Goal: Task Accomplishment & Management: Manage account settings

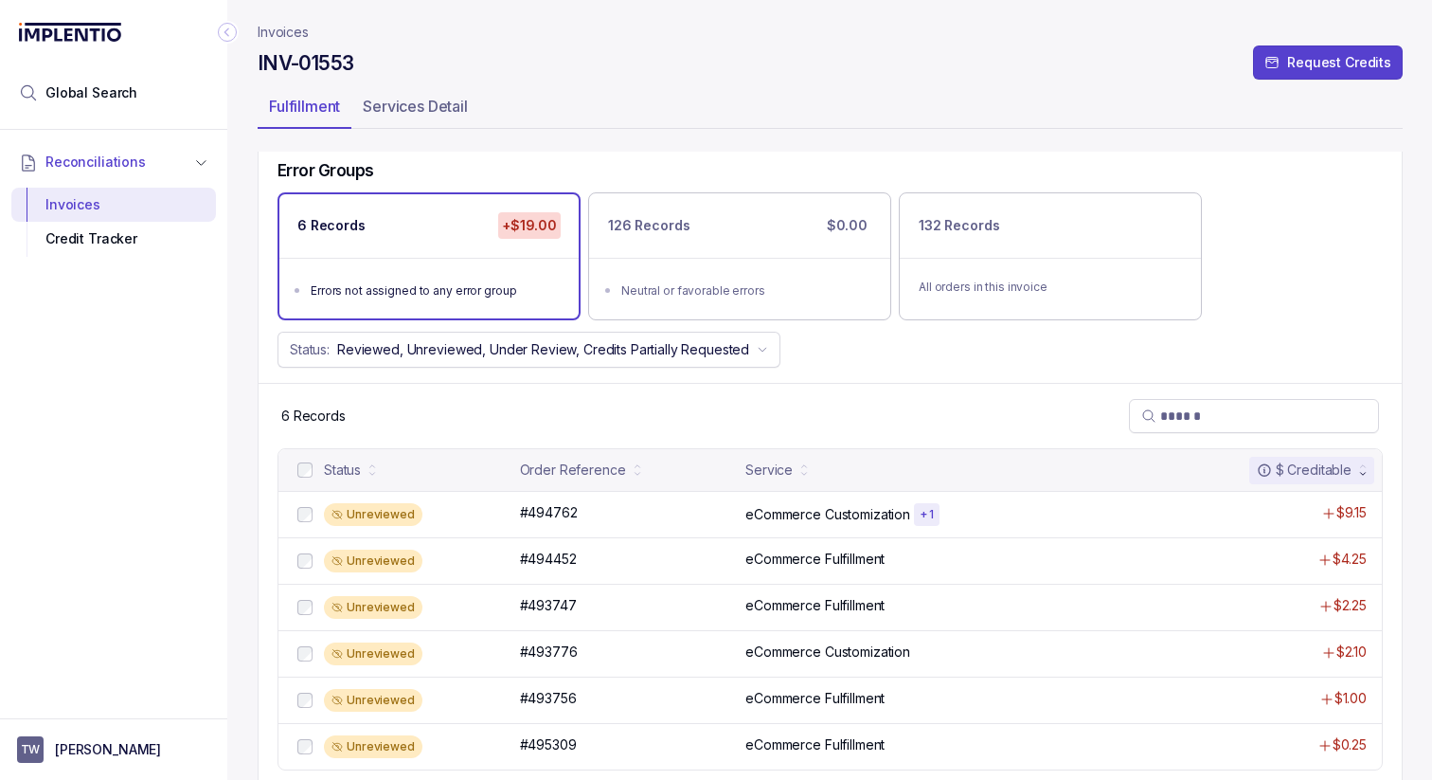
scroll to position [118, 0]
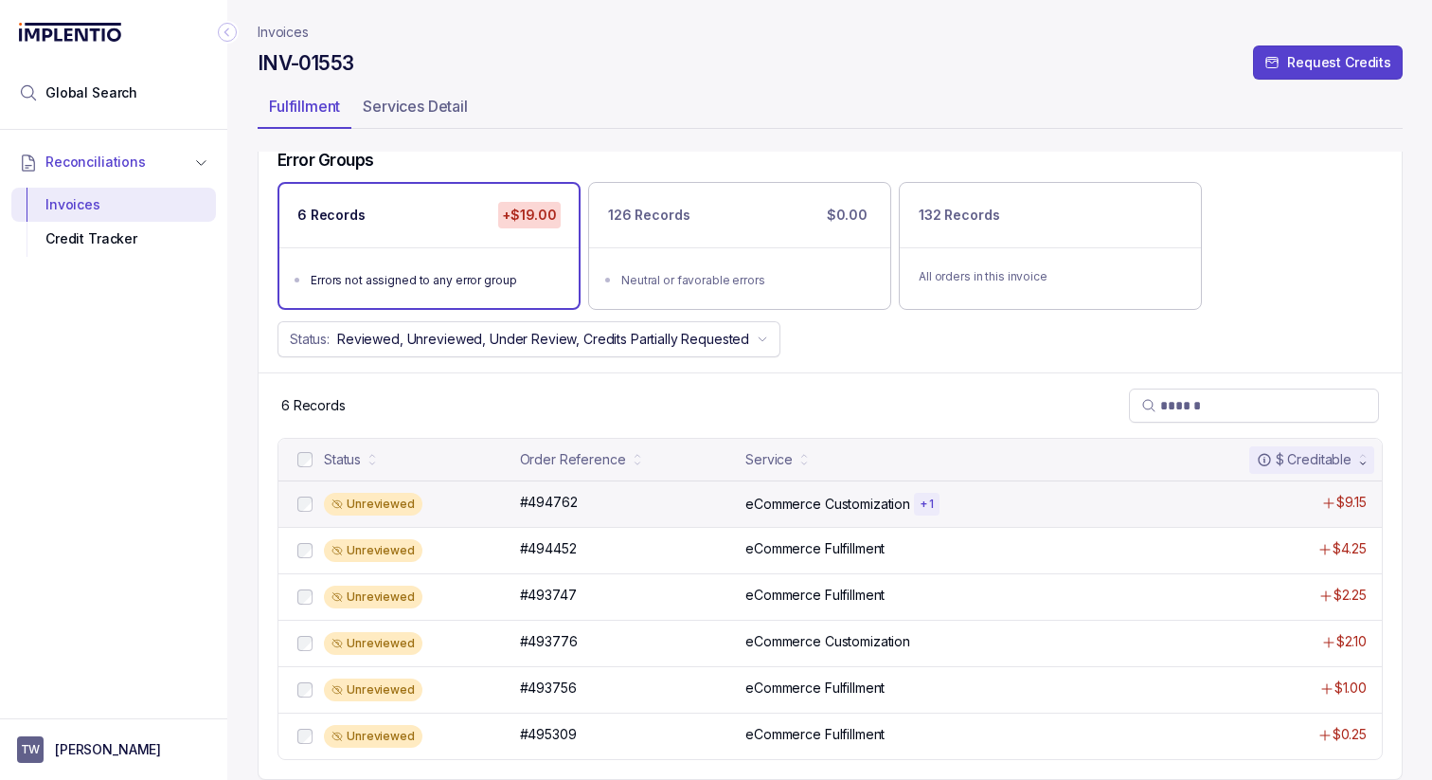
click at [447, 509] on div "Unreviewed" at bounding box center [416, 504] width 185 height 23
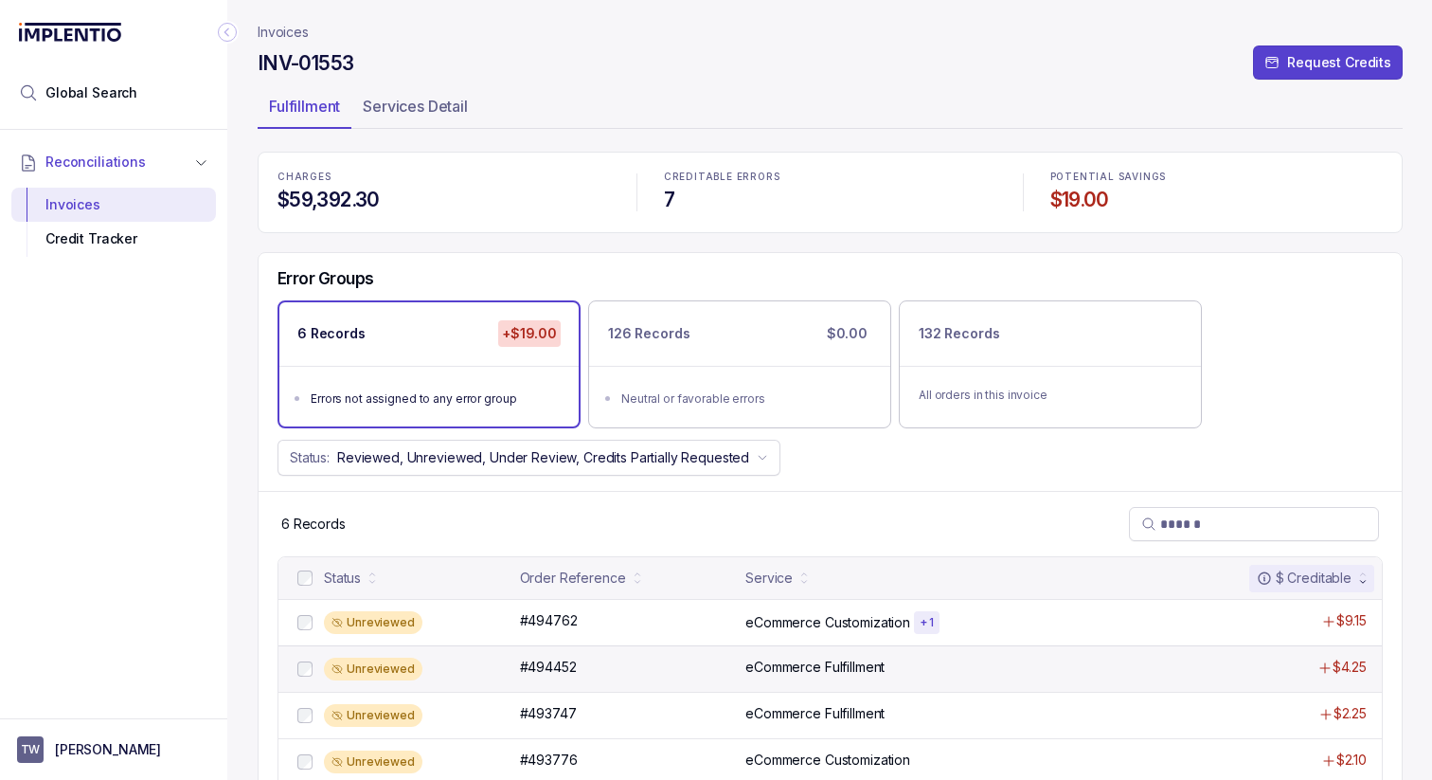
click at [459, 656] on div "Unreviewed #494452 #494452 eCommerce Fulfillment $4.25" at bounding box center [830, 668] width 1104 height 46
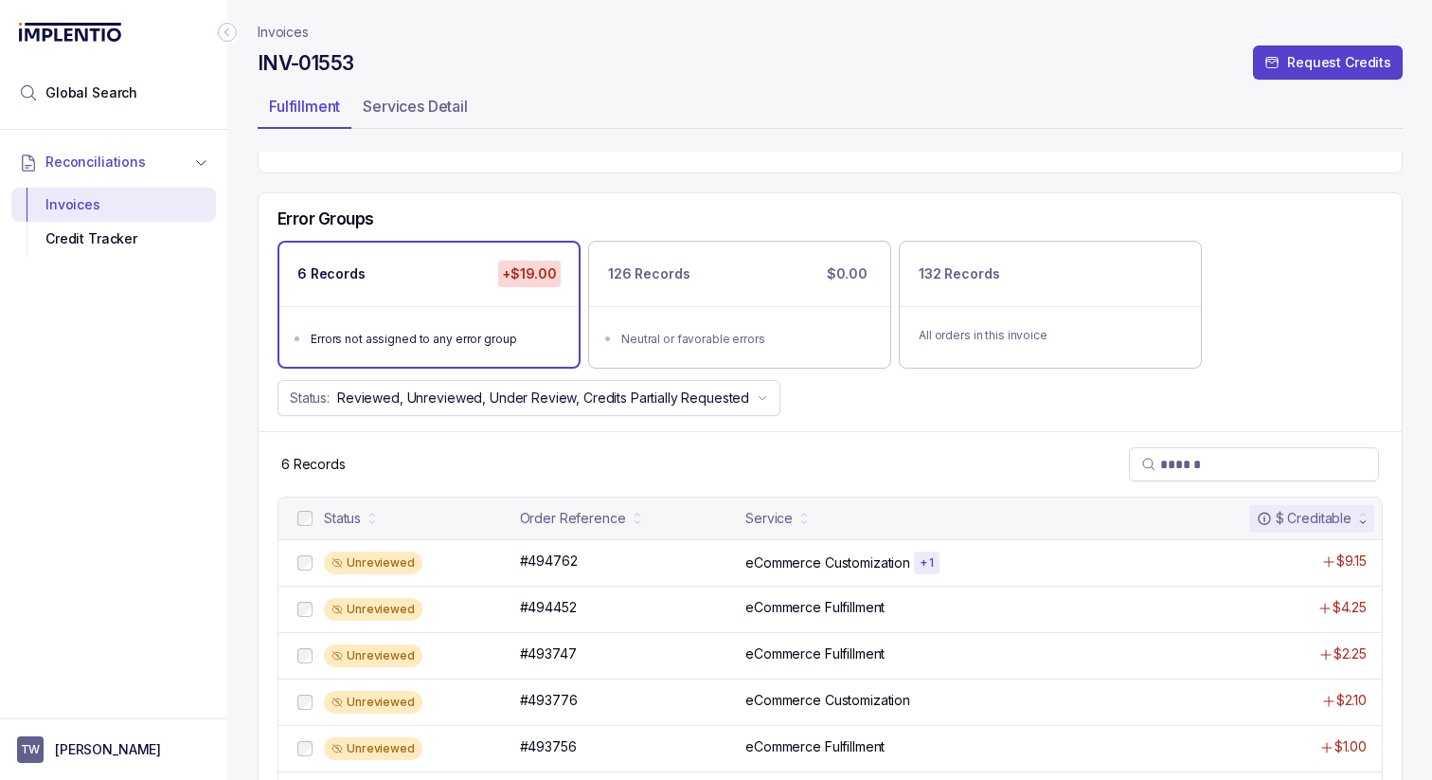
scroll to position [62, 0]
click at [459, 651] on div "Unreviewed" at bounding box center [416, 653] width 185 height 23
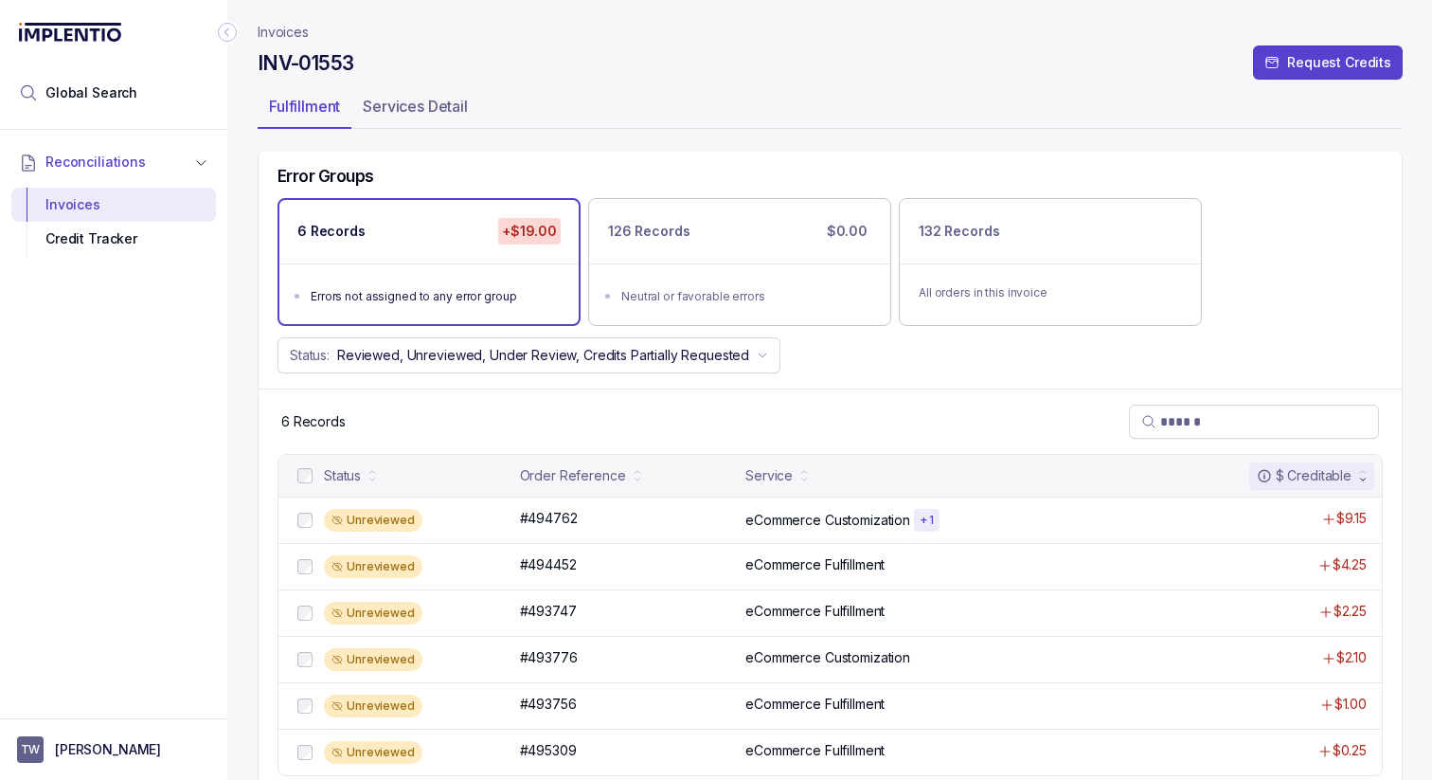
scroll to position [106, 0]
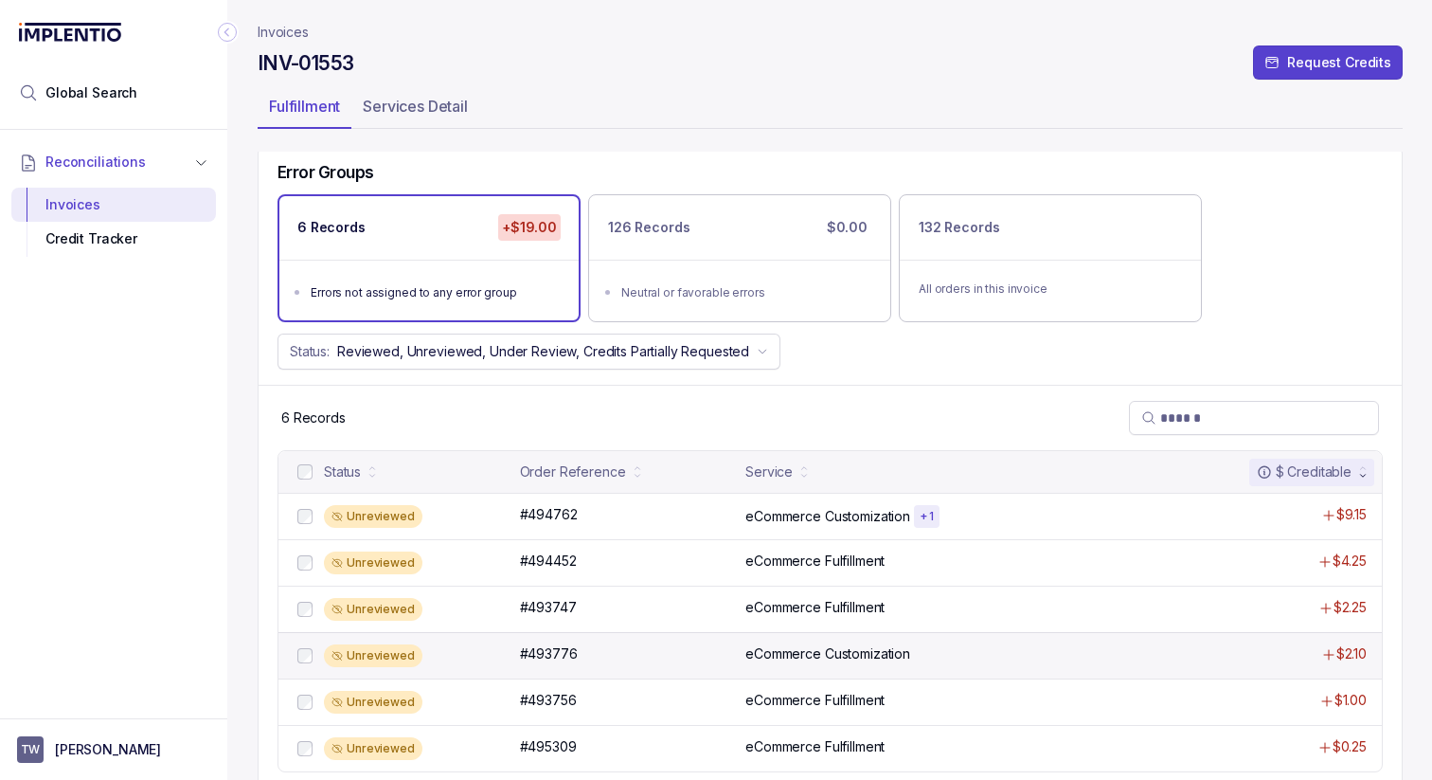
click at [462, 673] on div "Unreviewed #493776 #493776 eCommerce Customization $2.10" at bounding box center [830, 655] width 1104 height 46
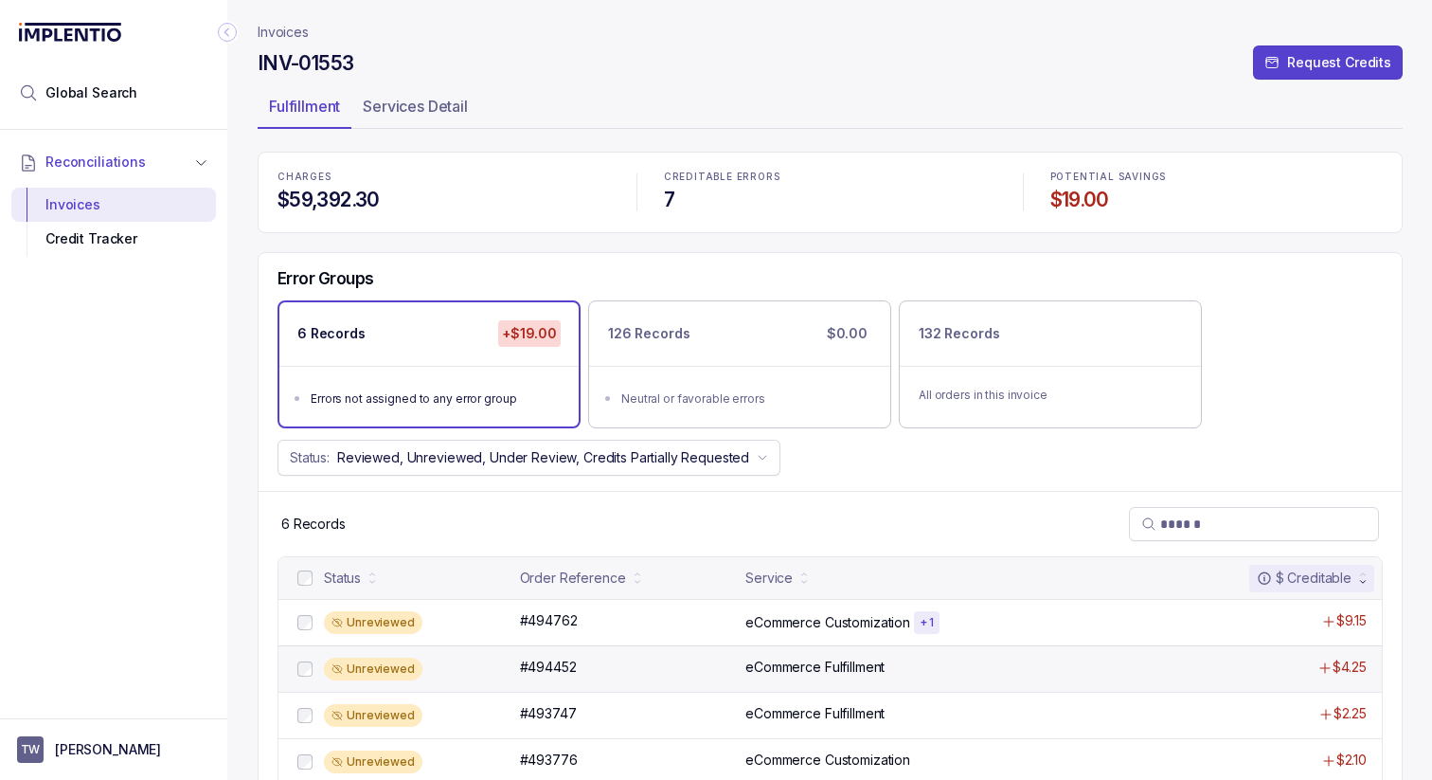
scroll to position [118, 0]
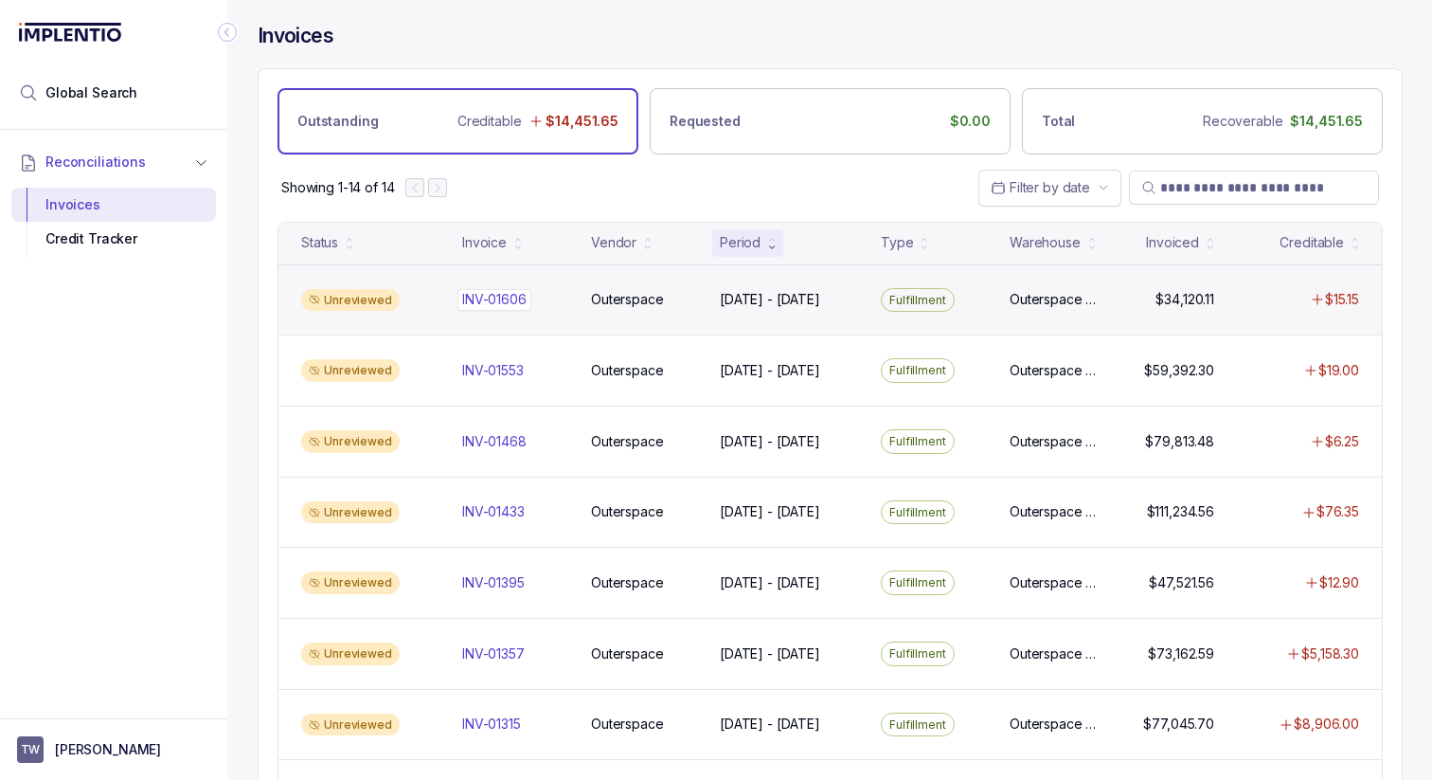
click at [520, 294] on p "INV-01606" at bounding box center [495, 299] width 74 height 21
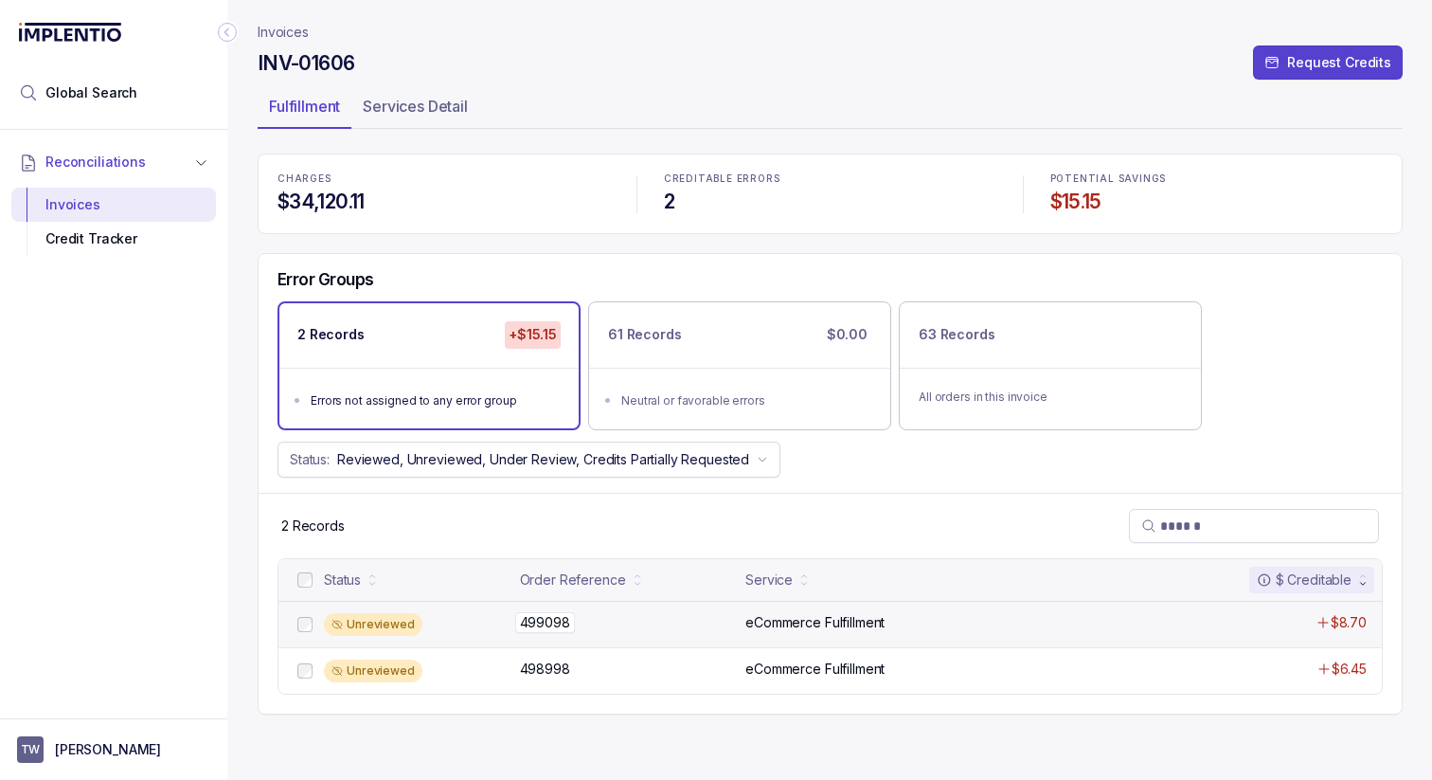
click at [641, 620] on div "499098 499098" at bounding box center [627, 622] width 215 height 19
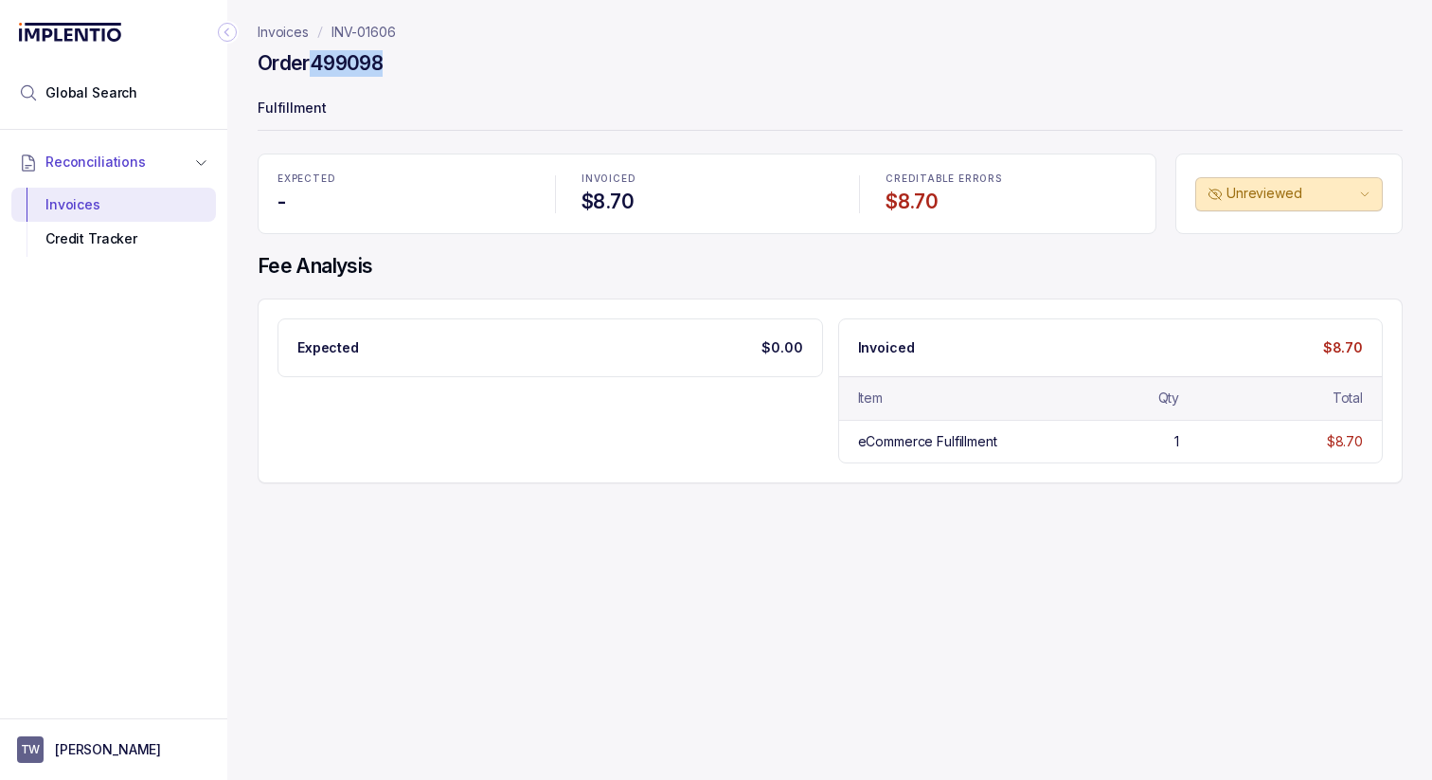
drag, startPoint x: 316, startPoint y: 66, endPoint x: 386, endPoint y: 63, distance: 70.2
click at [383, 63] on h4 "Order 499098" at bounding box center [320, 63] width 125 height 27
copy h4 "499098"
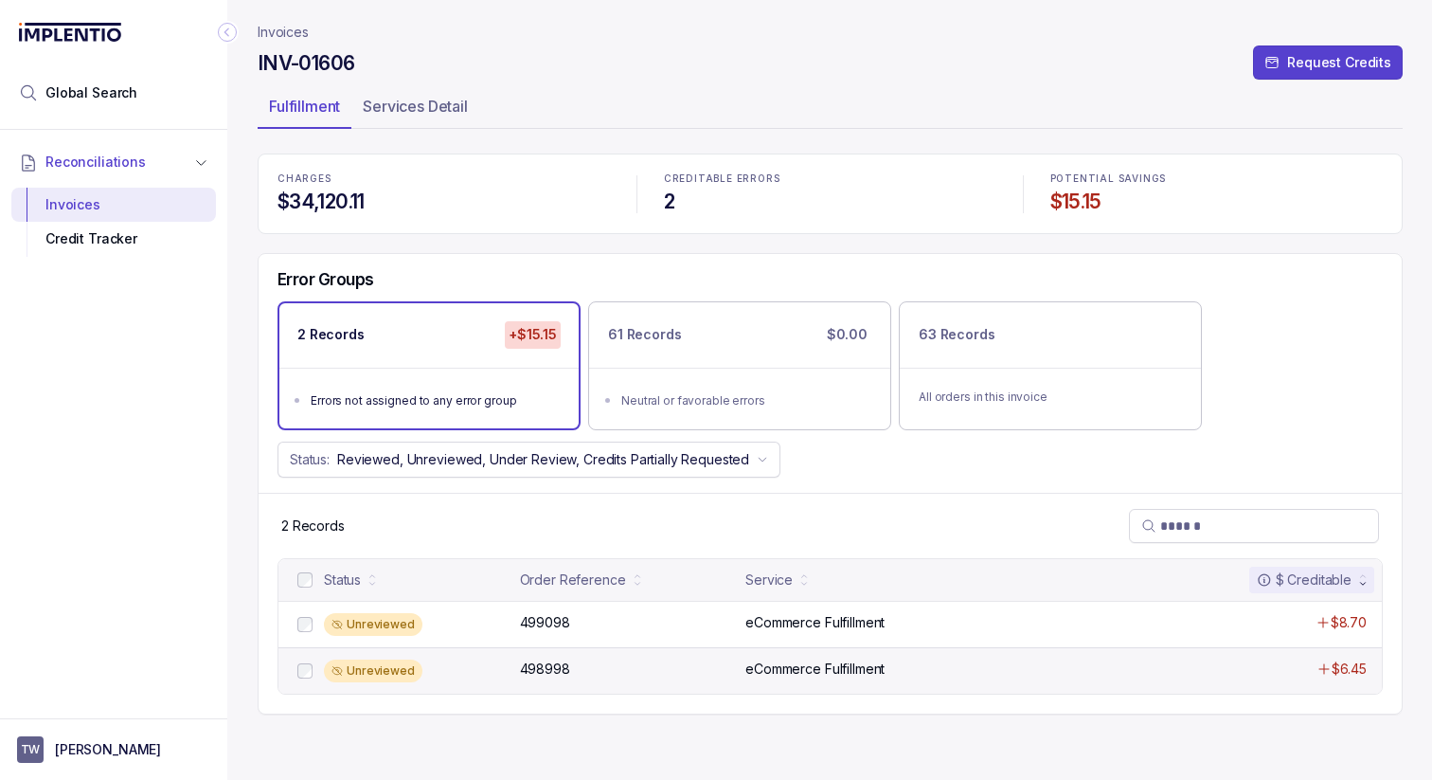
click at [486, 678] on div "Unreviewed" at bounding box center [416, 670] width 185 height 23
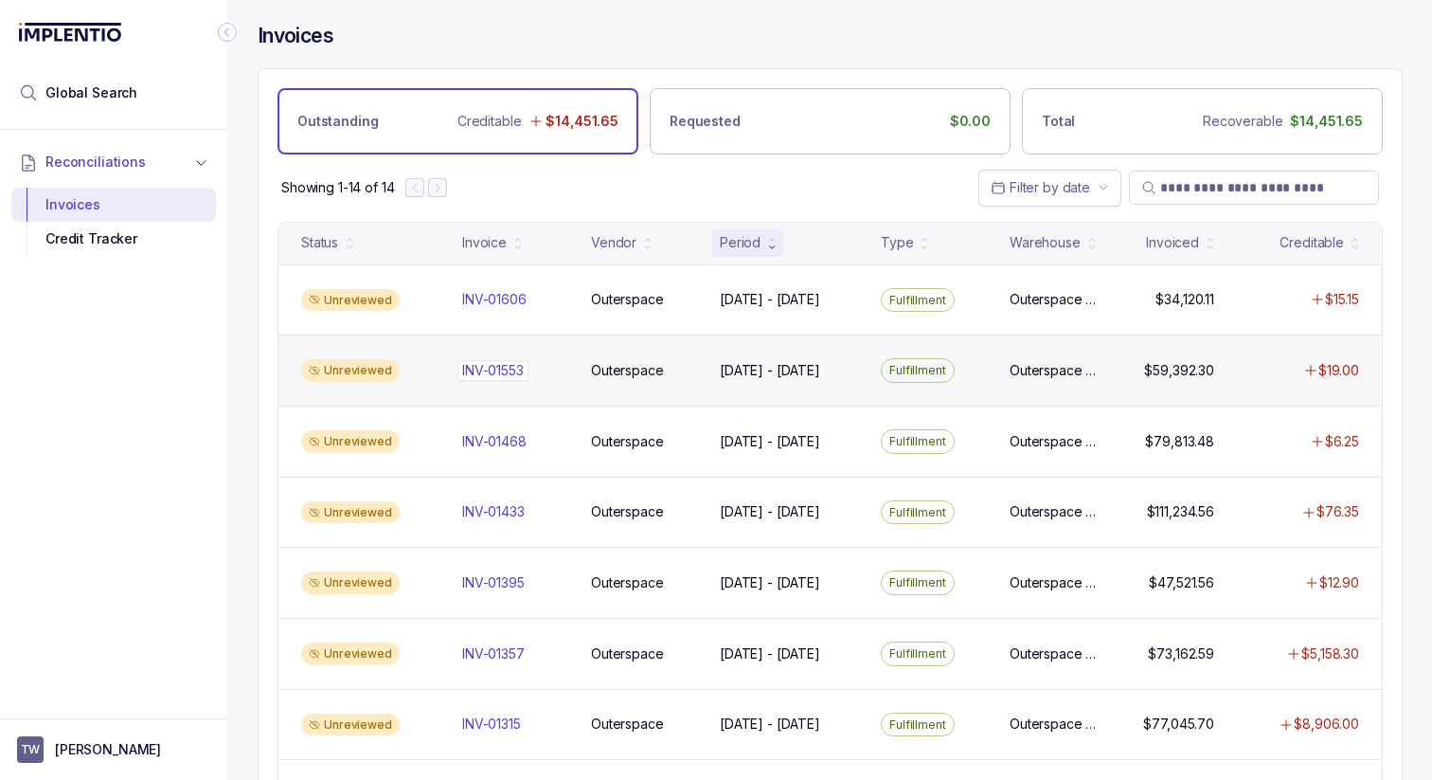
click at [503, 375] on div "INV-01553 INV-01553" at bounding box center [493, 370] width 62 height 19
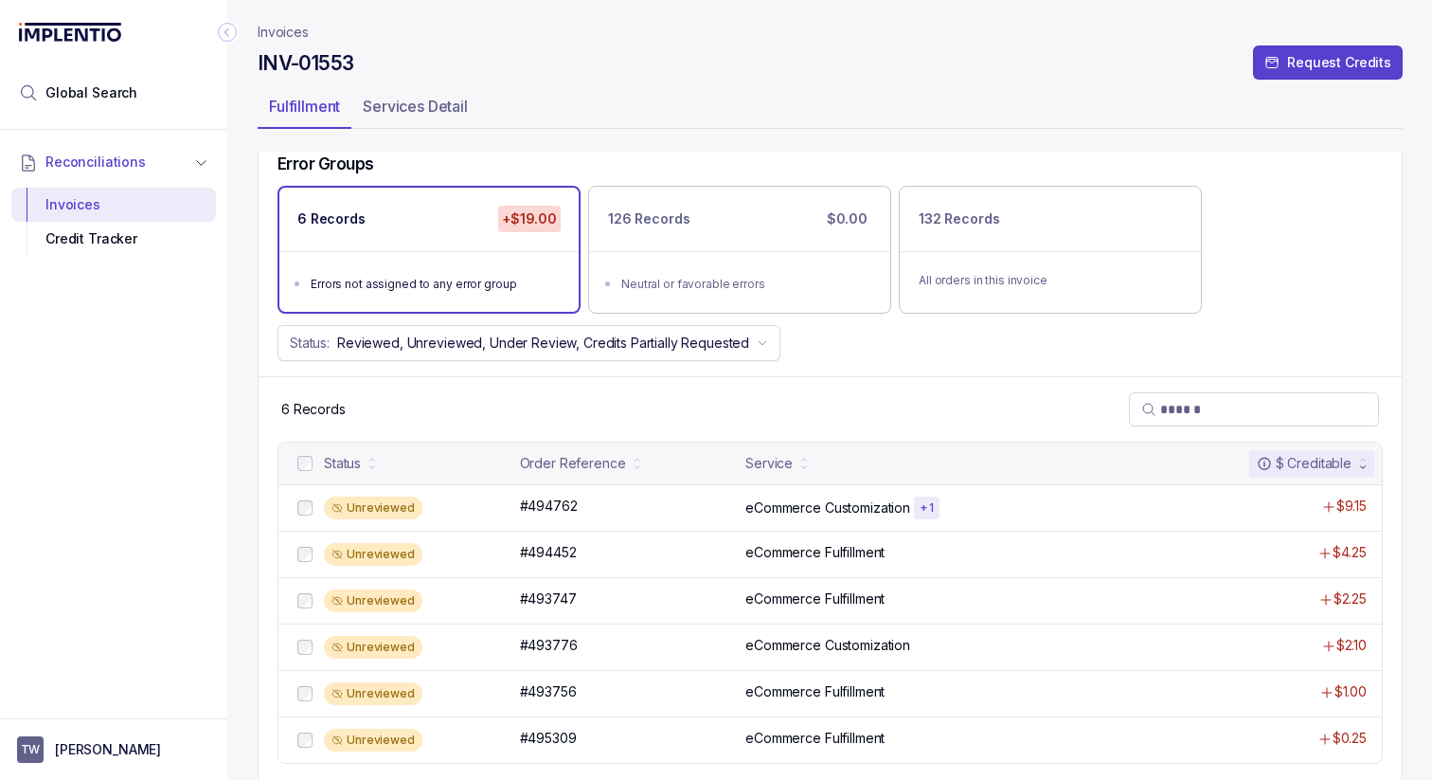
scroll to position [118, 0]
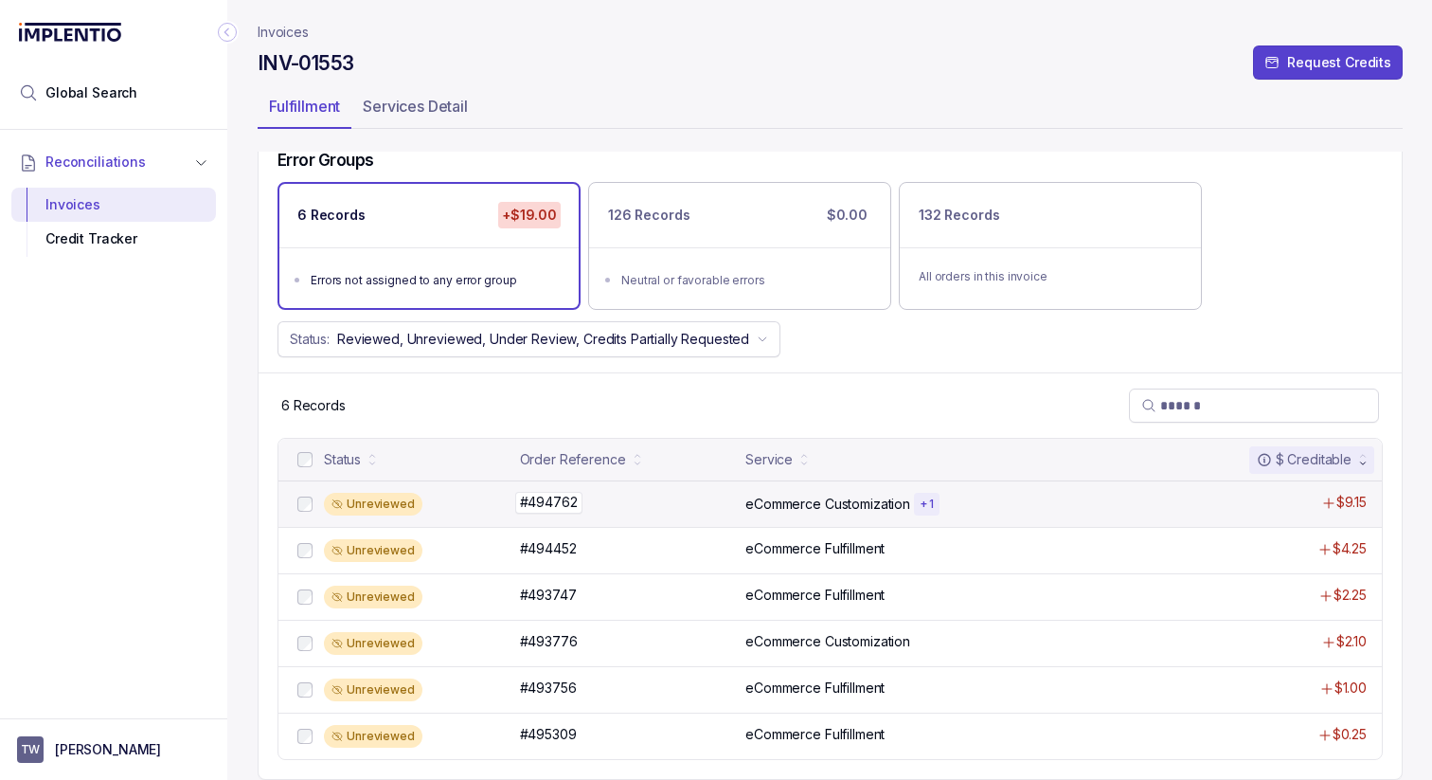
click at [694, 501] on div "#494762 #494762" at bounding box center [627, 502] width 215 height 19
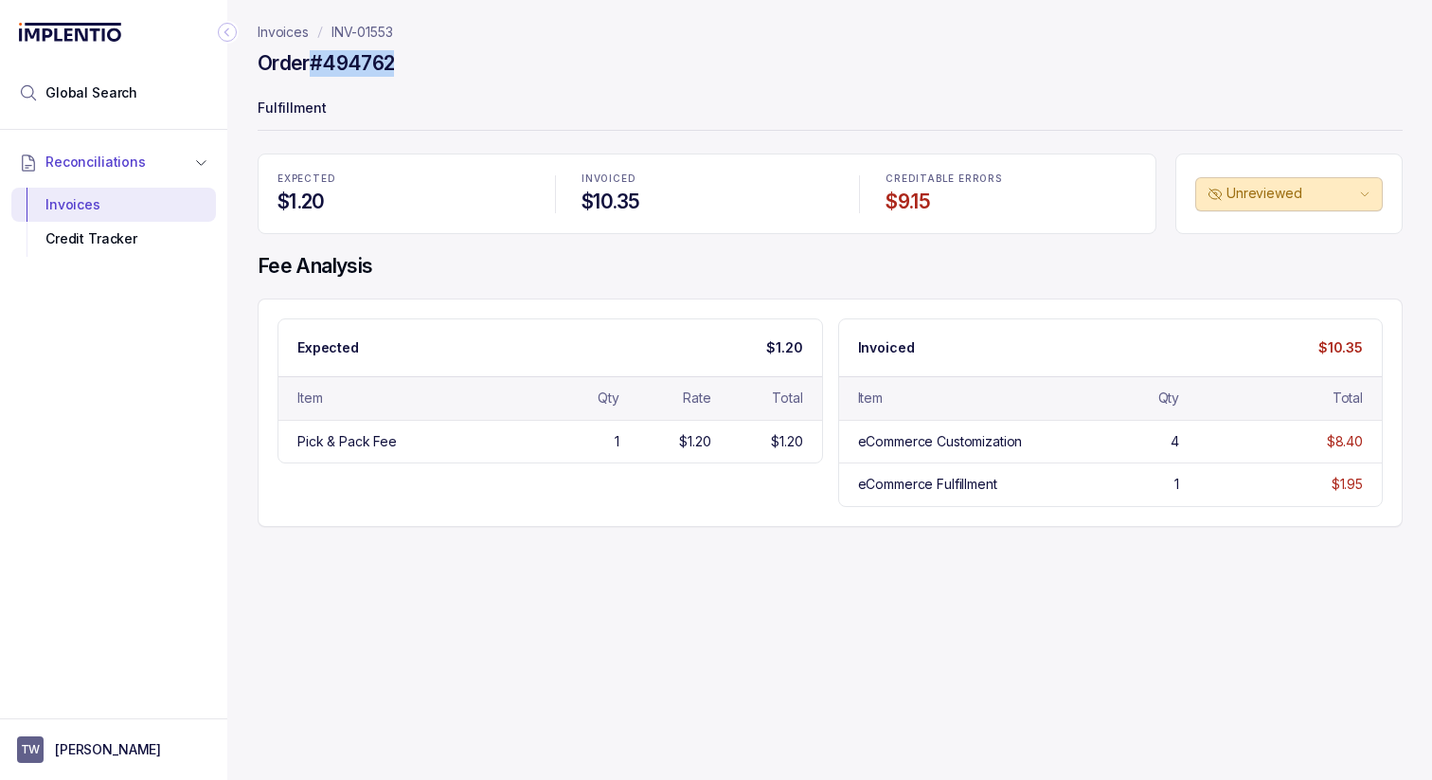
drag, startPoint x: 315, startPoint y: 63, endPoint x: 395, endPoint y: 64, distance: 79.6
click at [394, 64] on h4 "Order #494762" at bounding box center [326, 63] width 136 height 27
copy h4 "#494762"
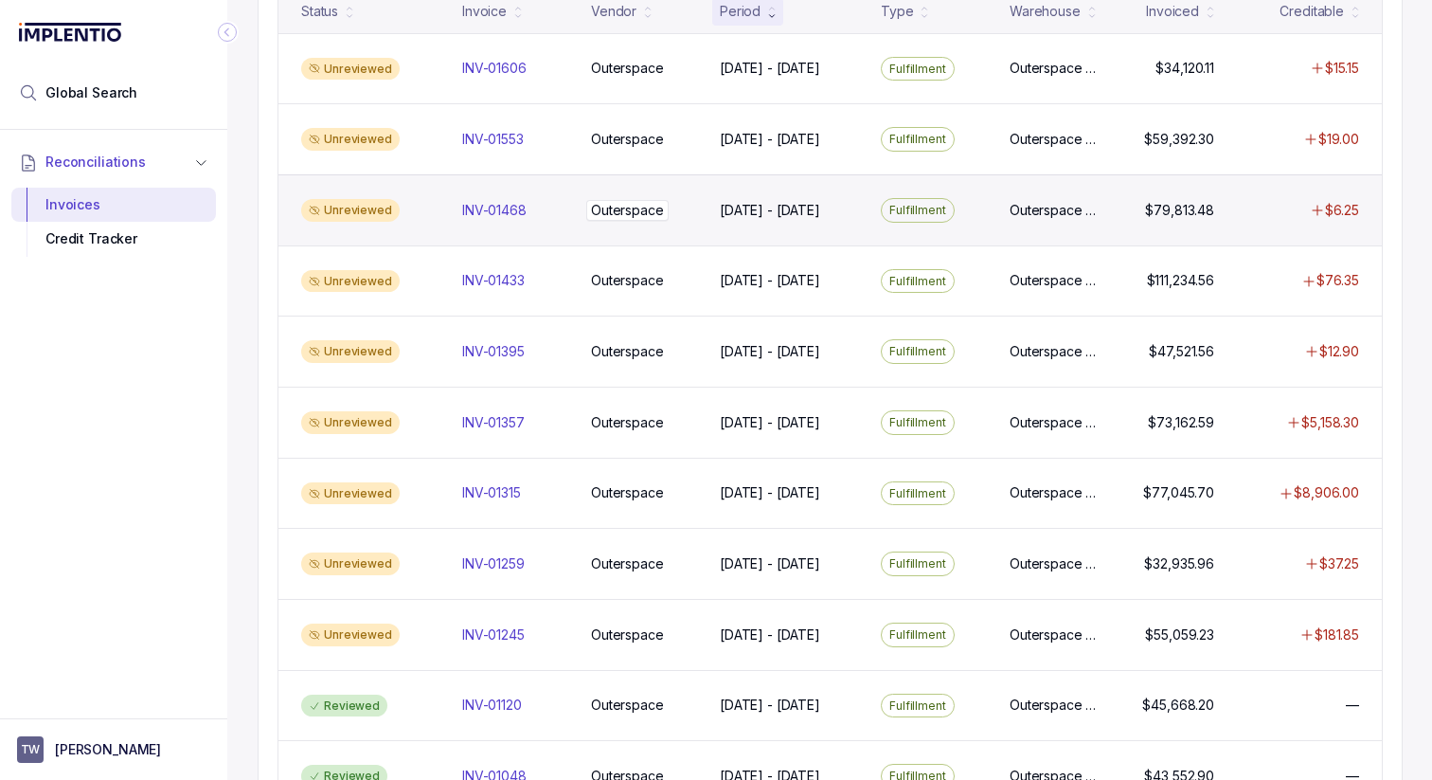
scroll to position [232, 0]
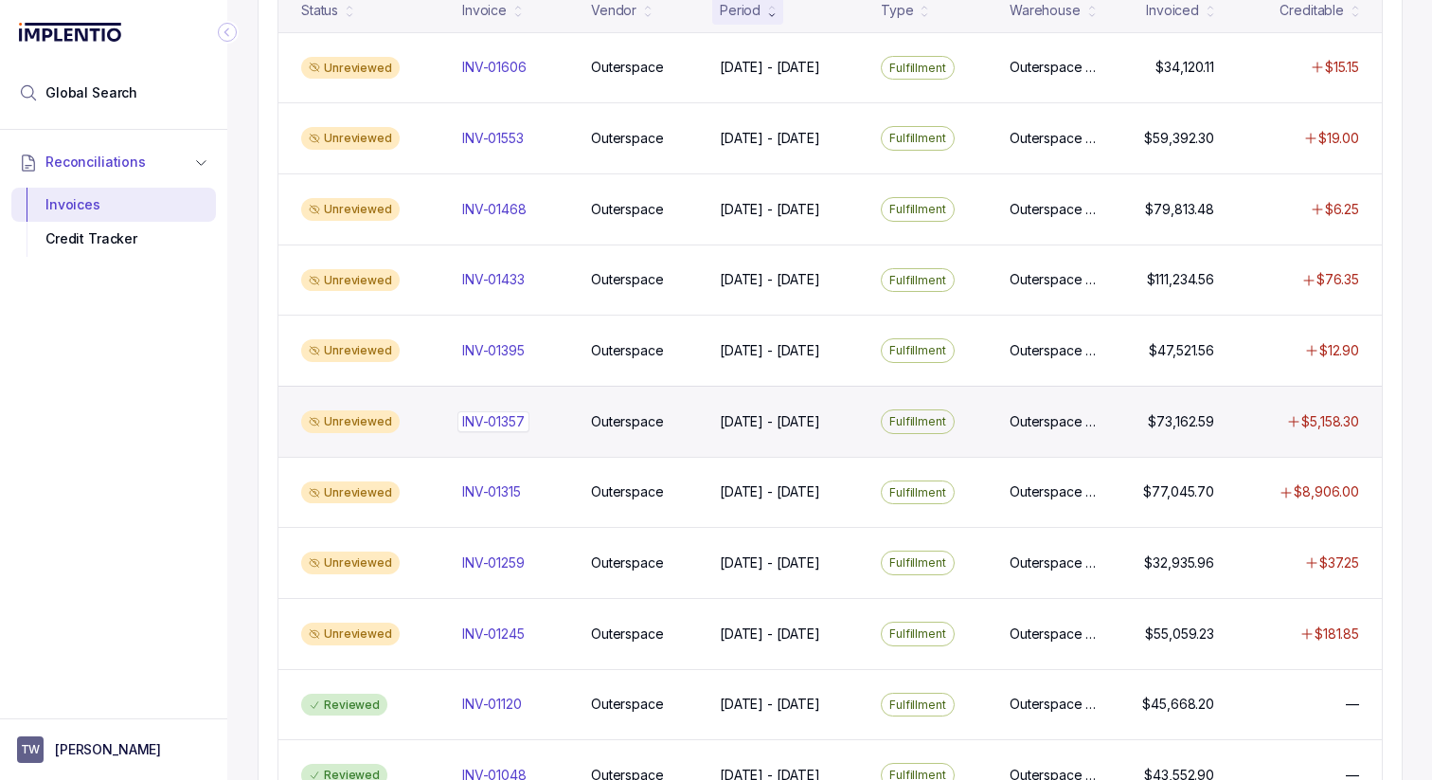
click at [477, 425] on p "INV-01357" at bounding box center [494, 421] width 72 height 21
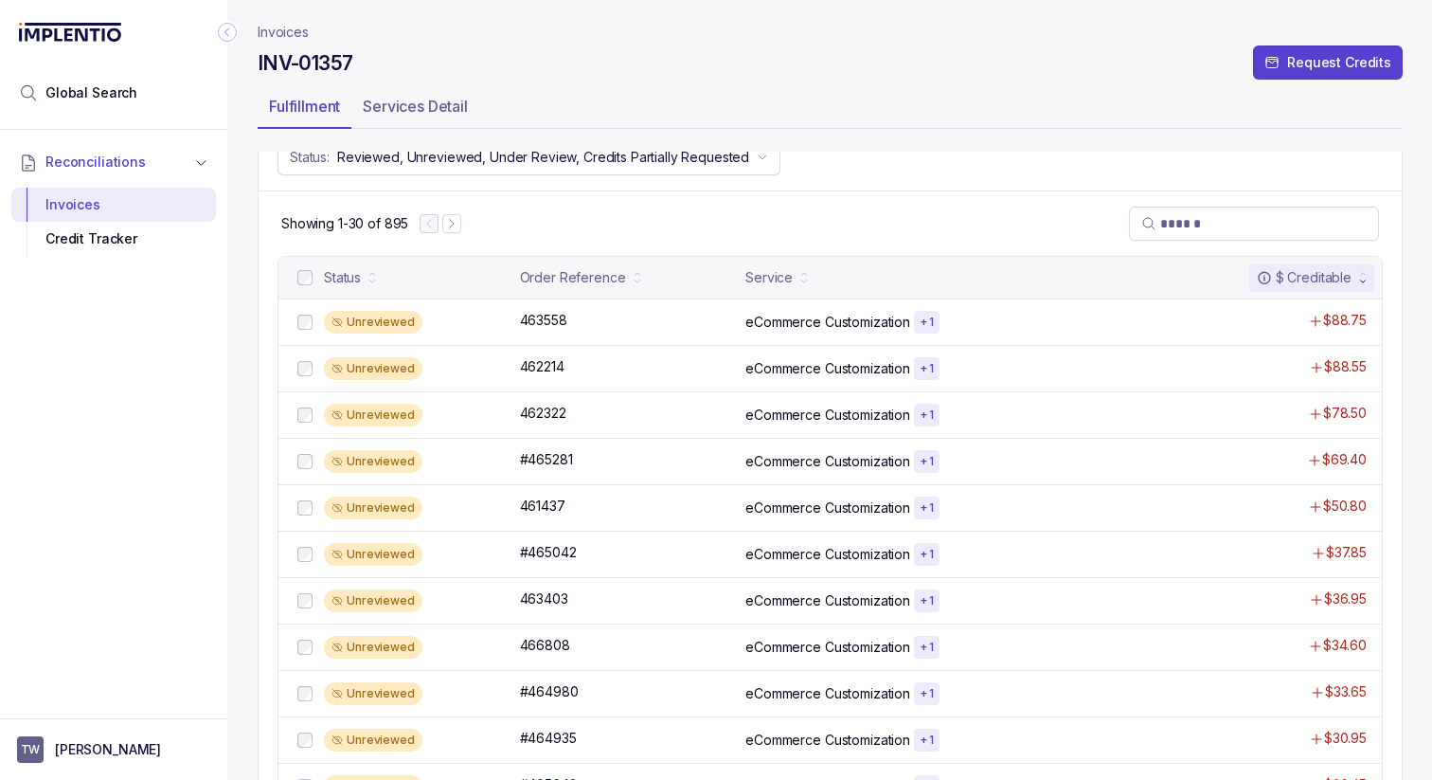
scroll to position [302, 0]
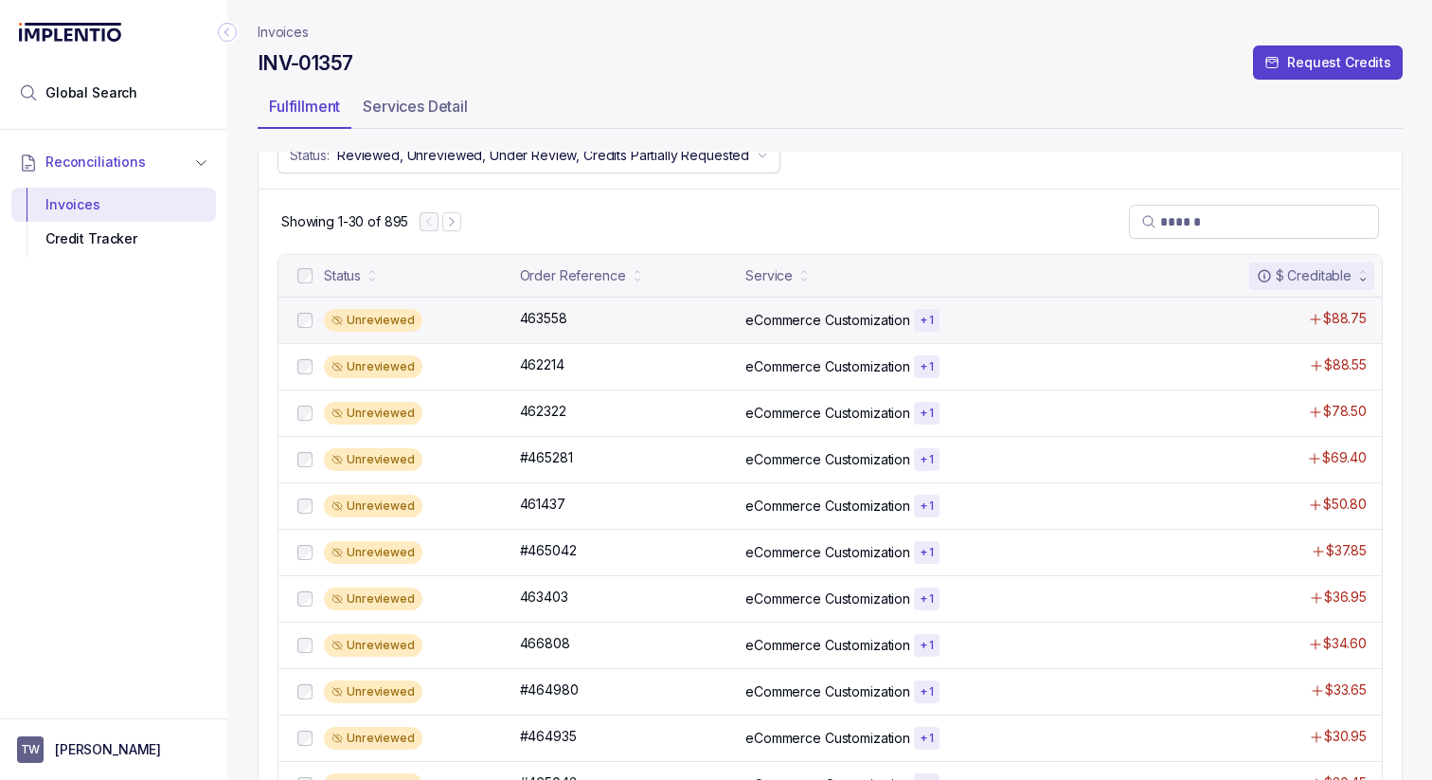
click at [498, 312] on div "Unreviewed" at bounding box center [416, 320] width 185 height 23
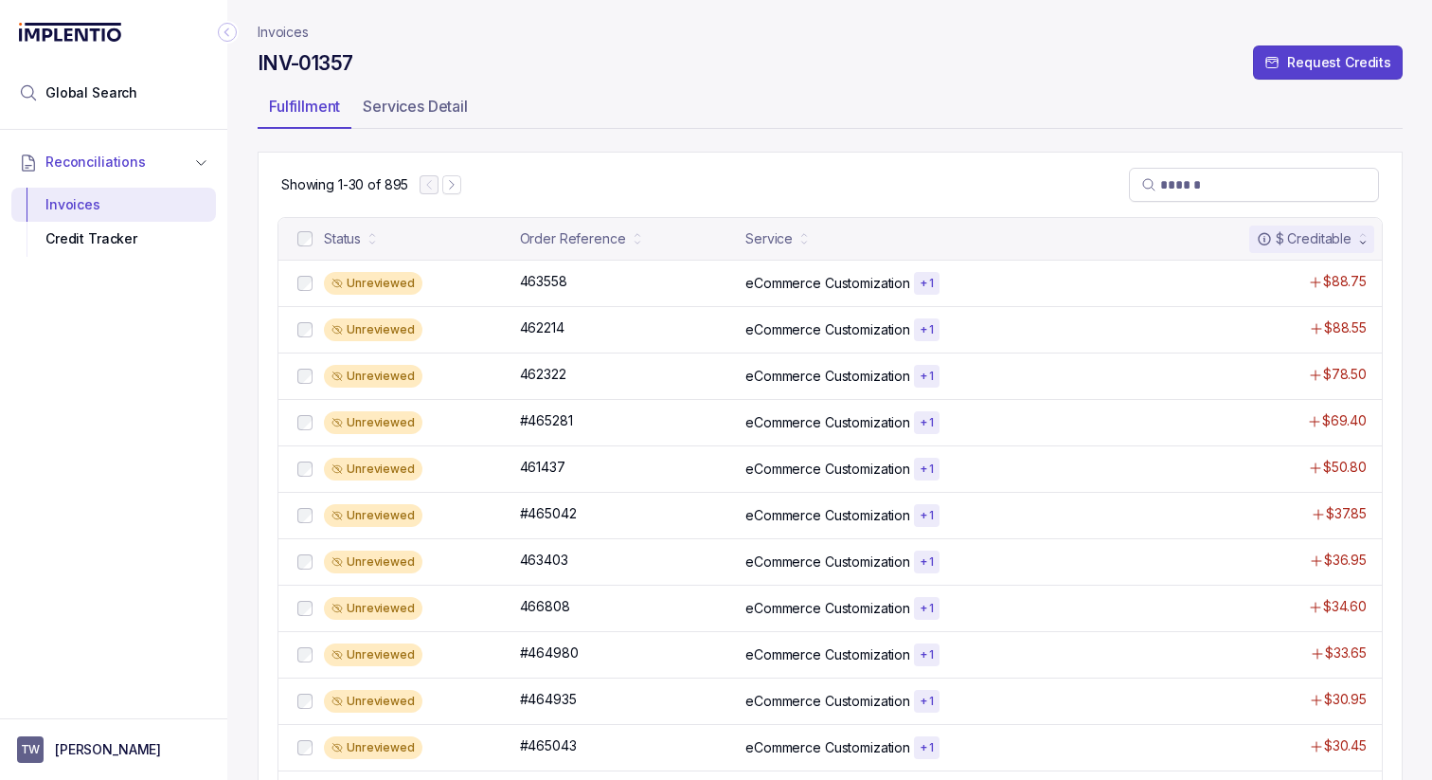
scroll to position [472, 0]
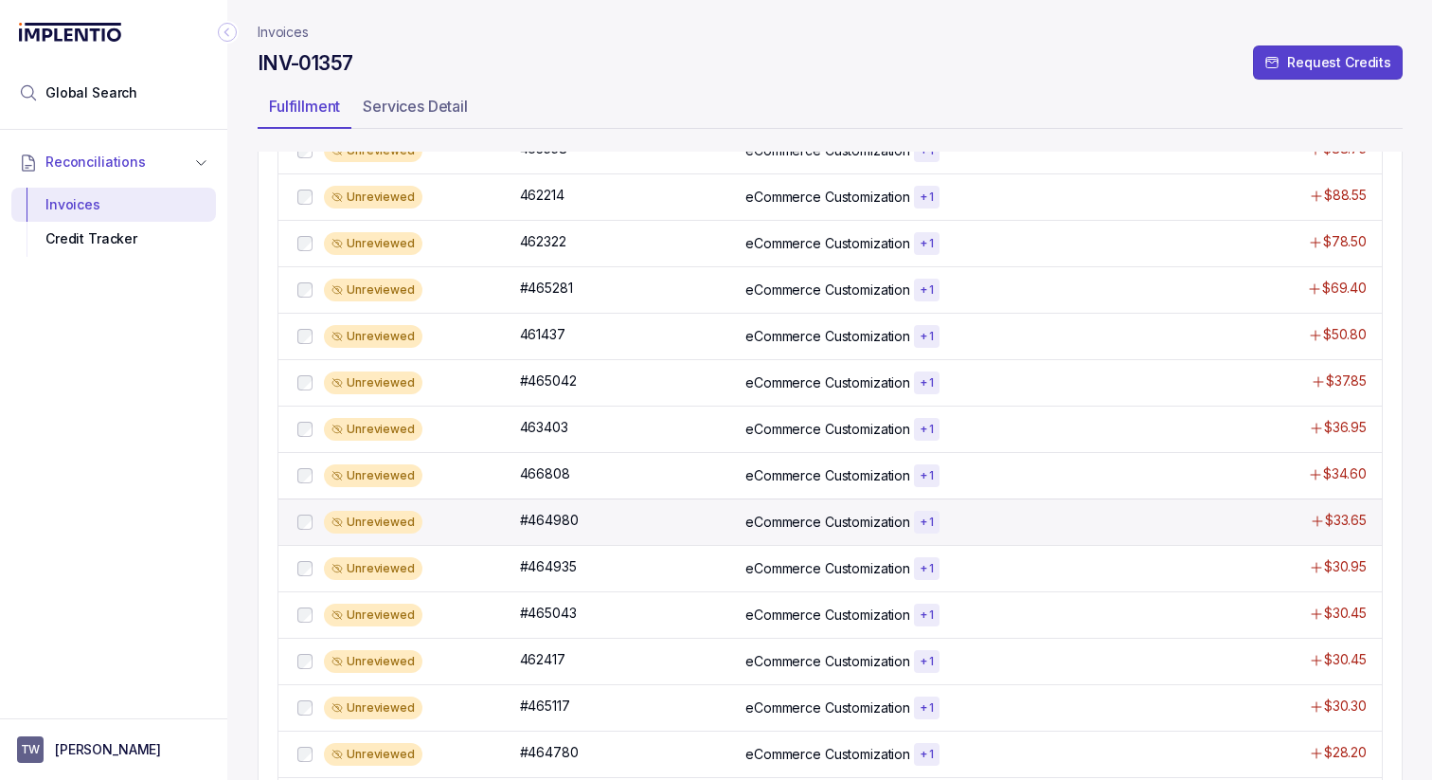
click at [574, 505] on div "Unreviewed #464980 #464980 eCommerce Customization + 1 $33.65" at bounding box center [830, 521] width 1104 height 46
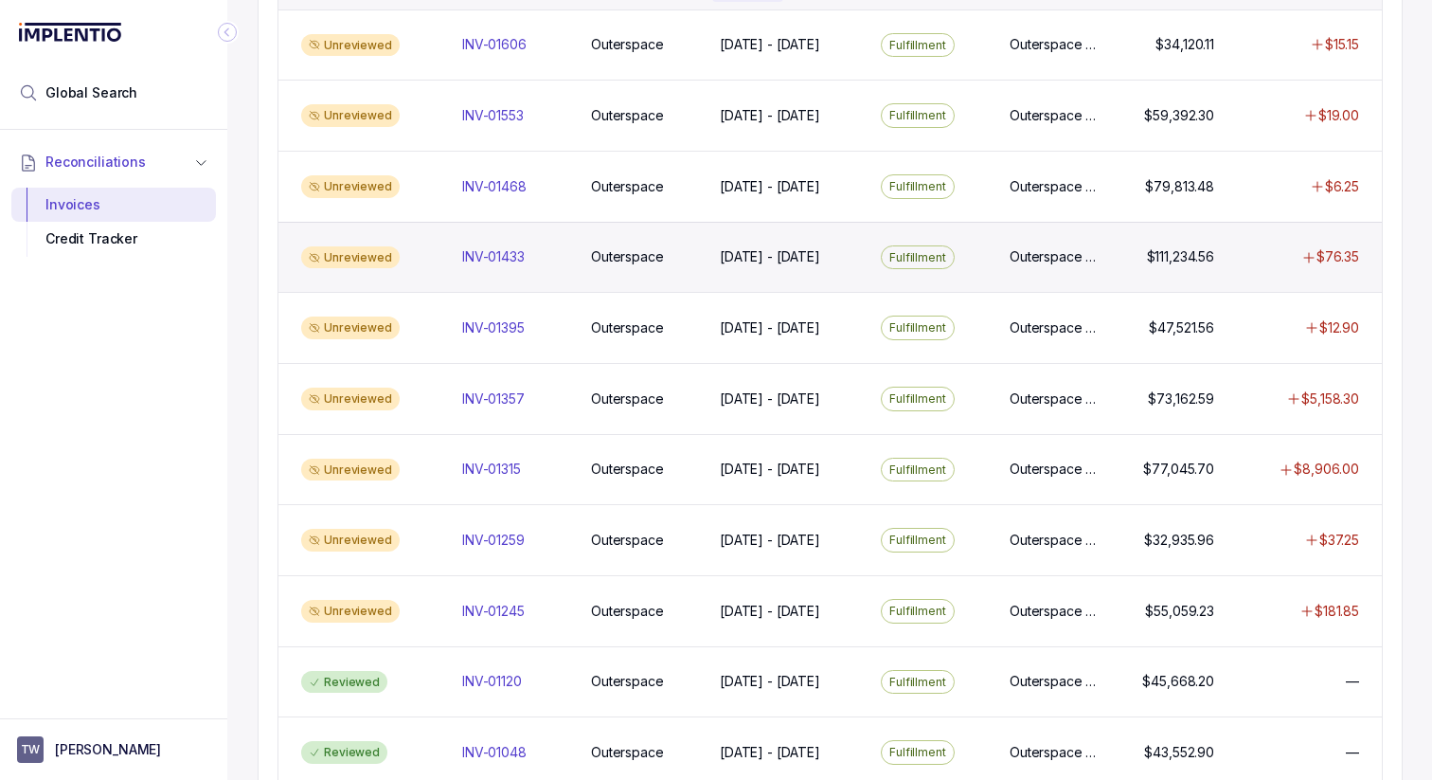
scroll to position [259, 0]
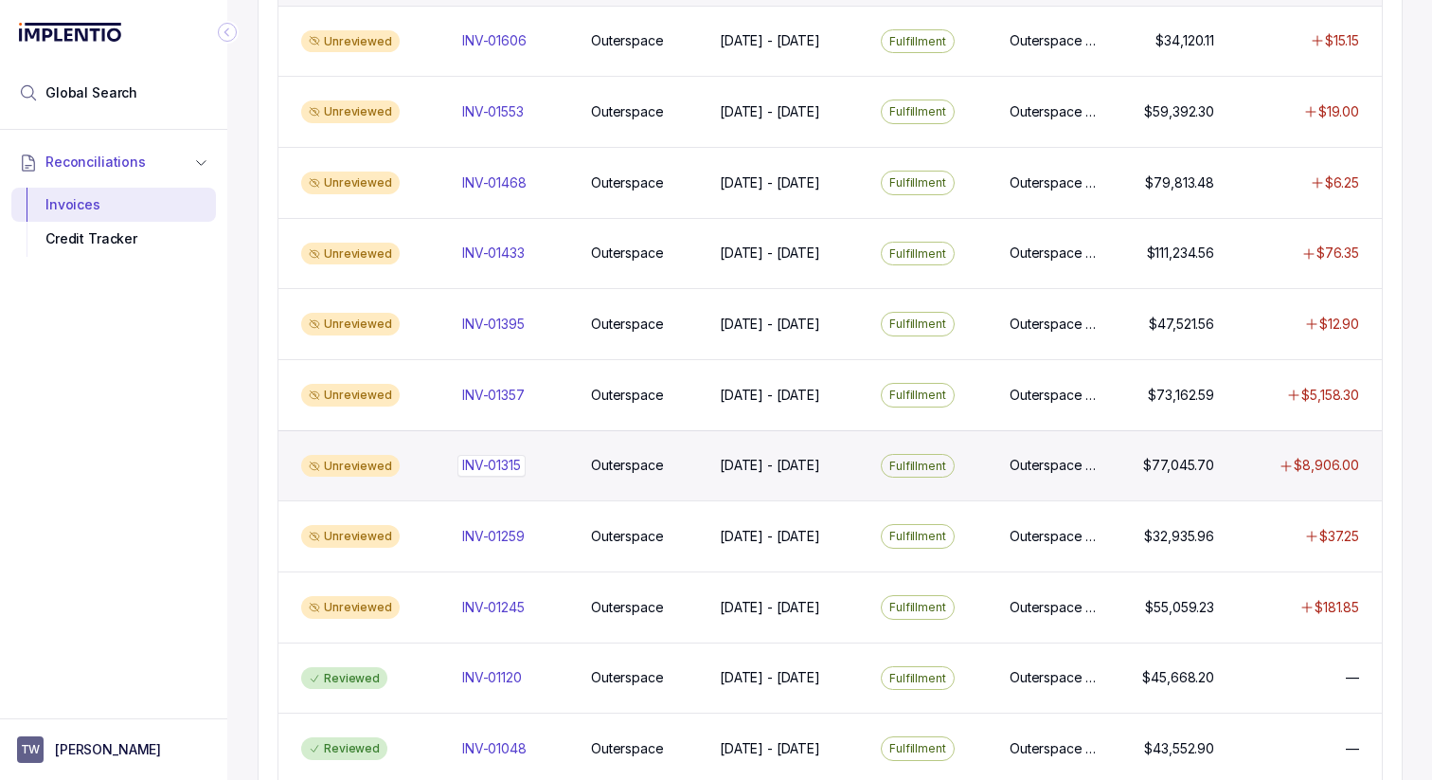
click at [462, 471] on p "INV-01315" at bounding box center [491, 465] width 59 height 19
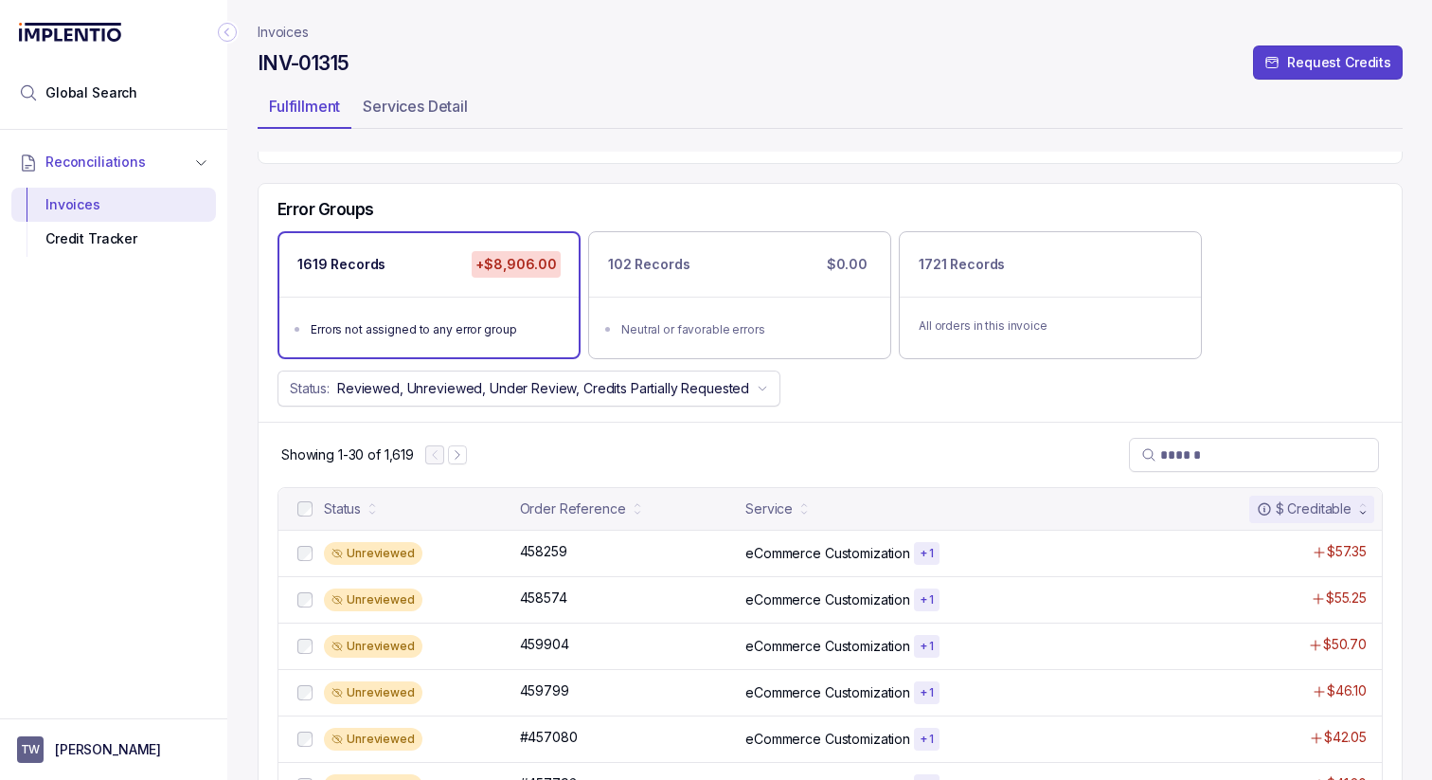
scroll to position [71, 0]
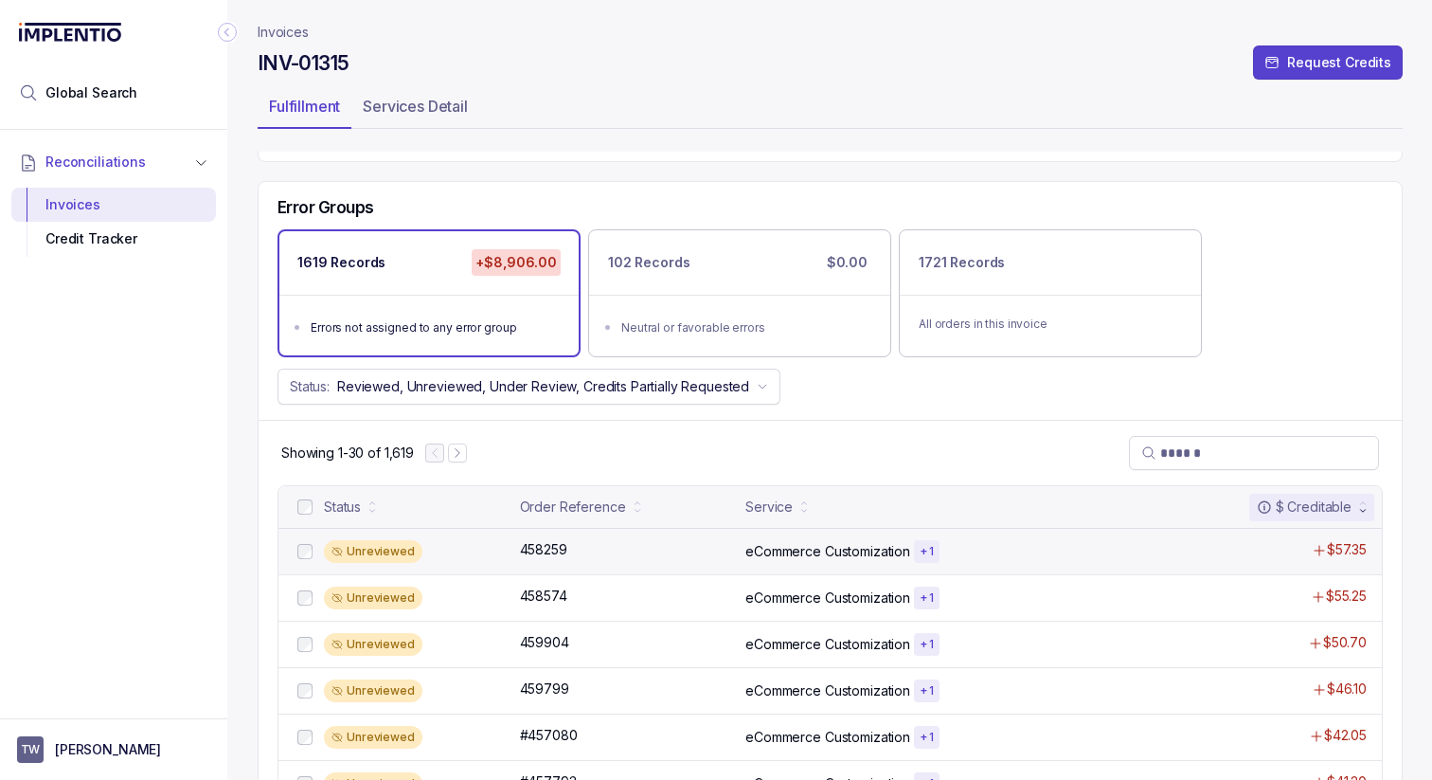
click at [476, 566] on div "Unreviewed 458259 458259 eCommerce Customization + 1 $57.35" at bounding box center [830, 551] width 1104 height 46
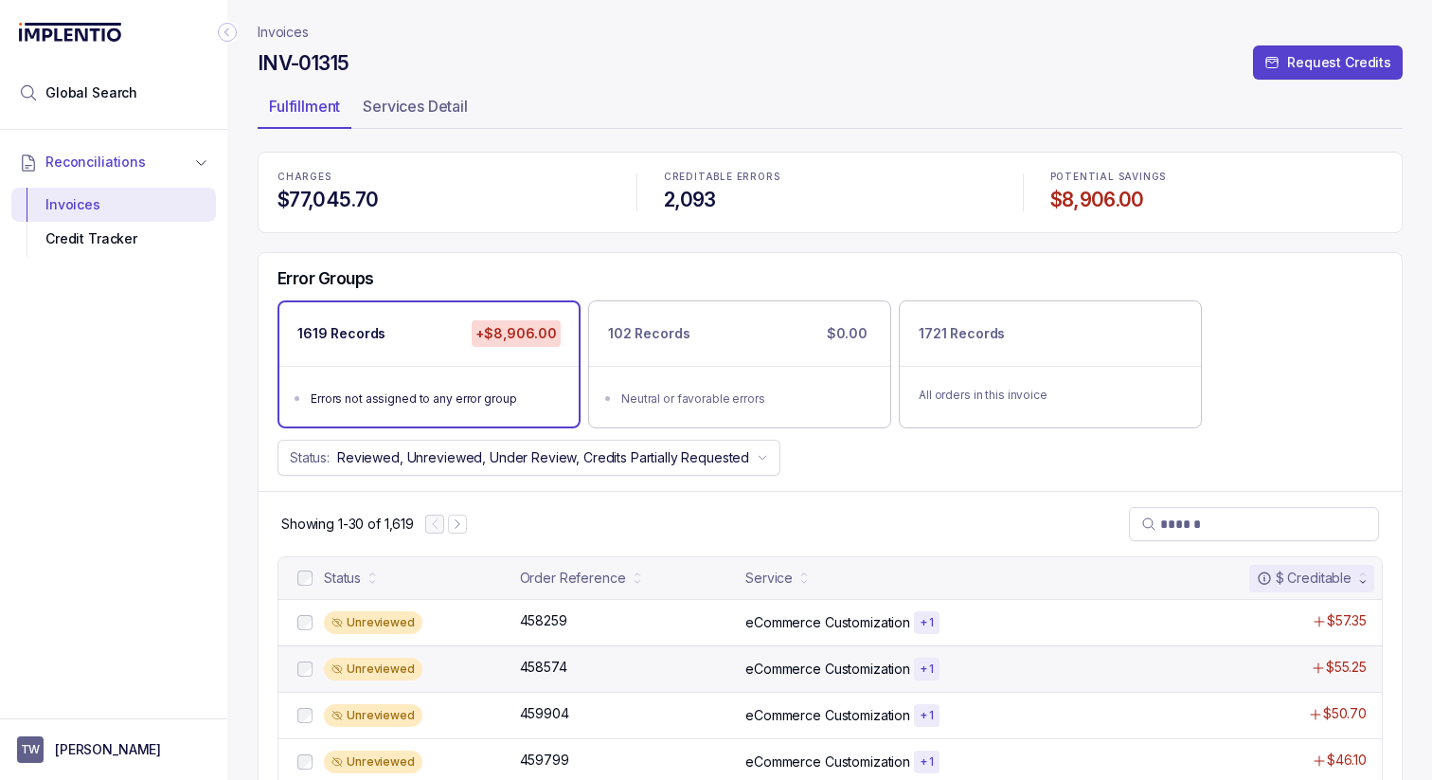
click at [471, 662] on div "Unreviewed" at bounding box center [416, 668] width 185 height 23
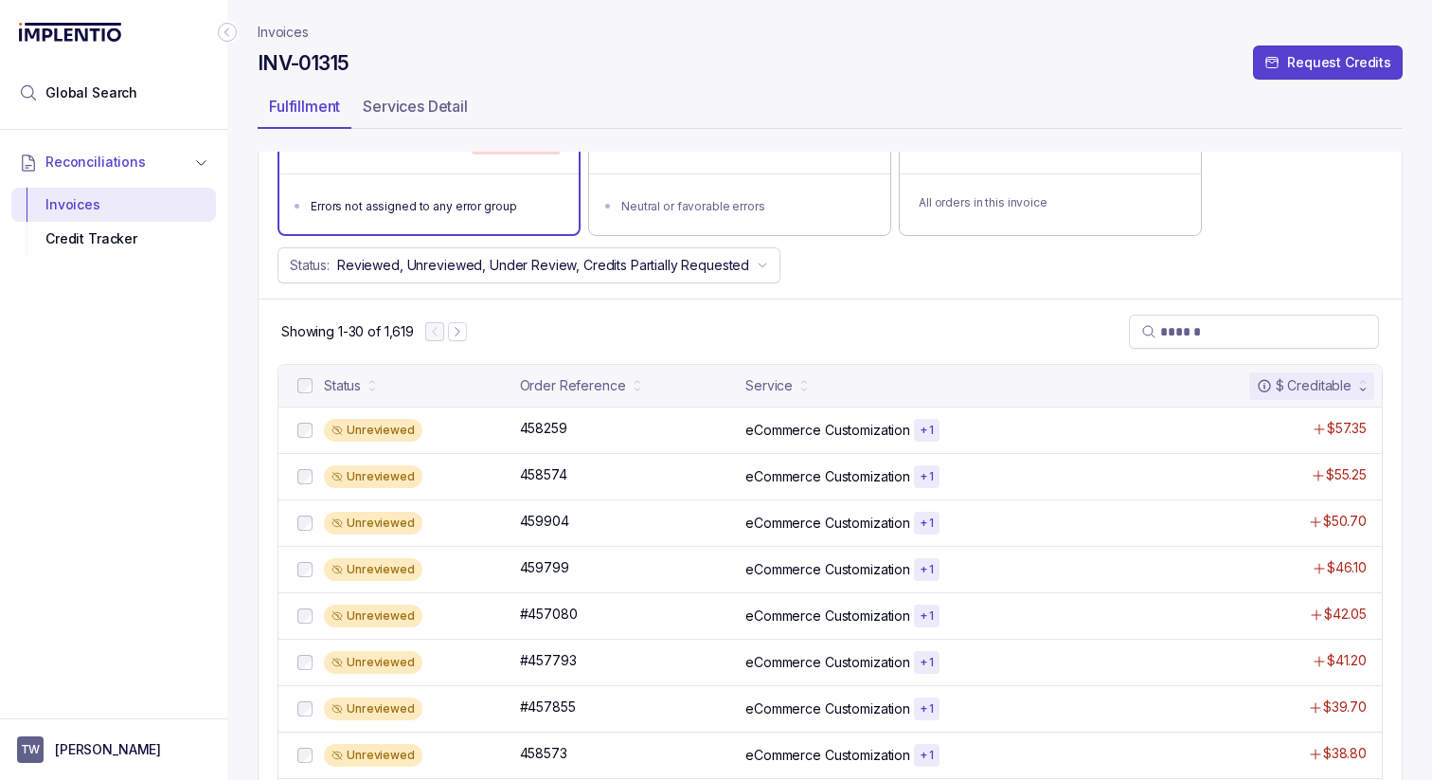
scroll to position [199, 0]
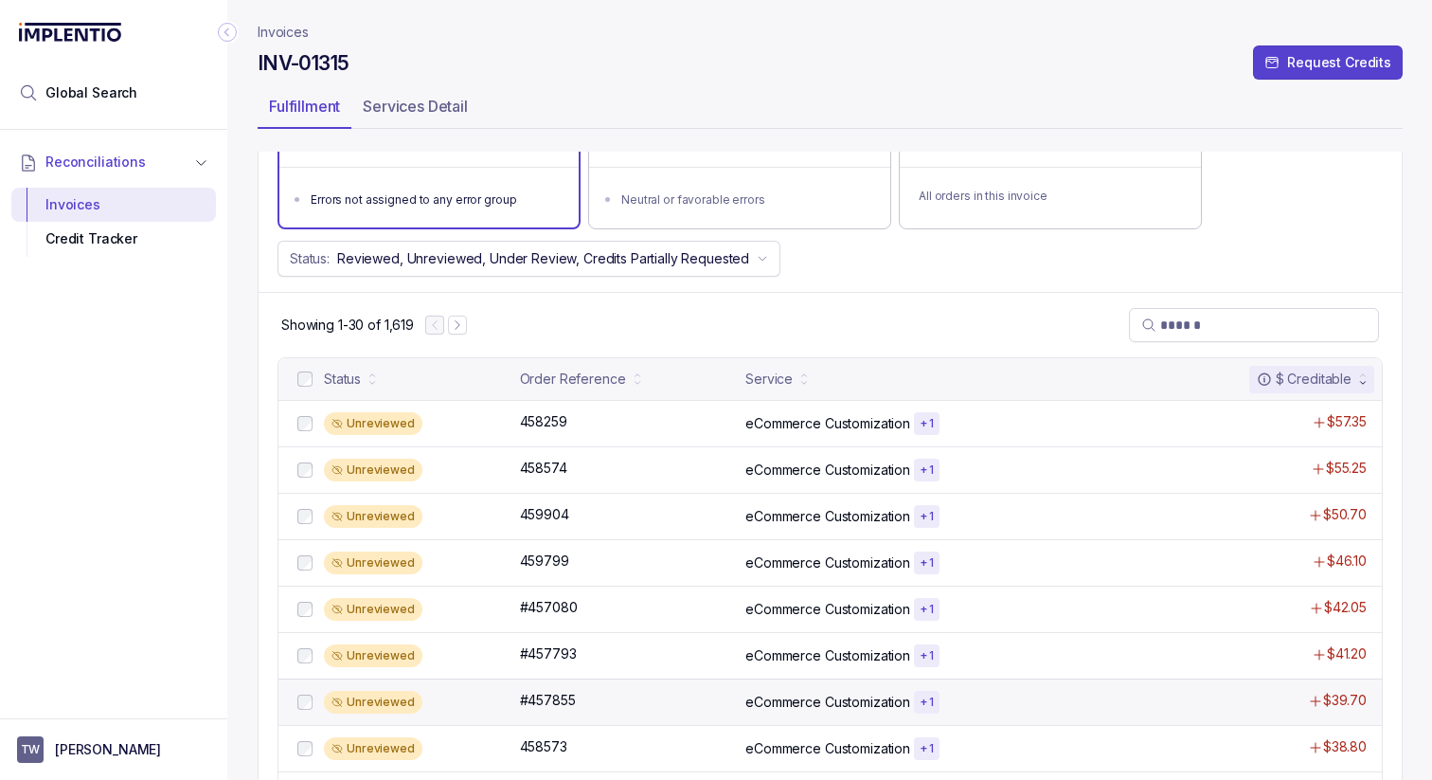
click at [471, 701] on div "Unreviewed" at bounding box center [416, 702] width 185 height 23
